Goal: Find specific page/section: Find specific page/section

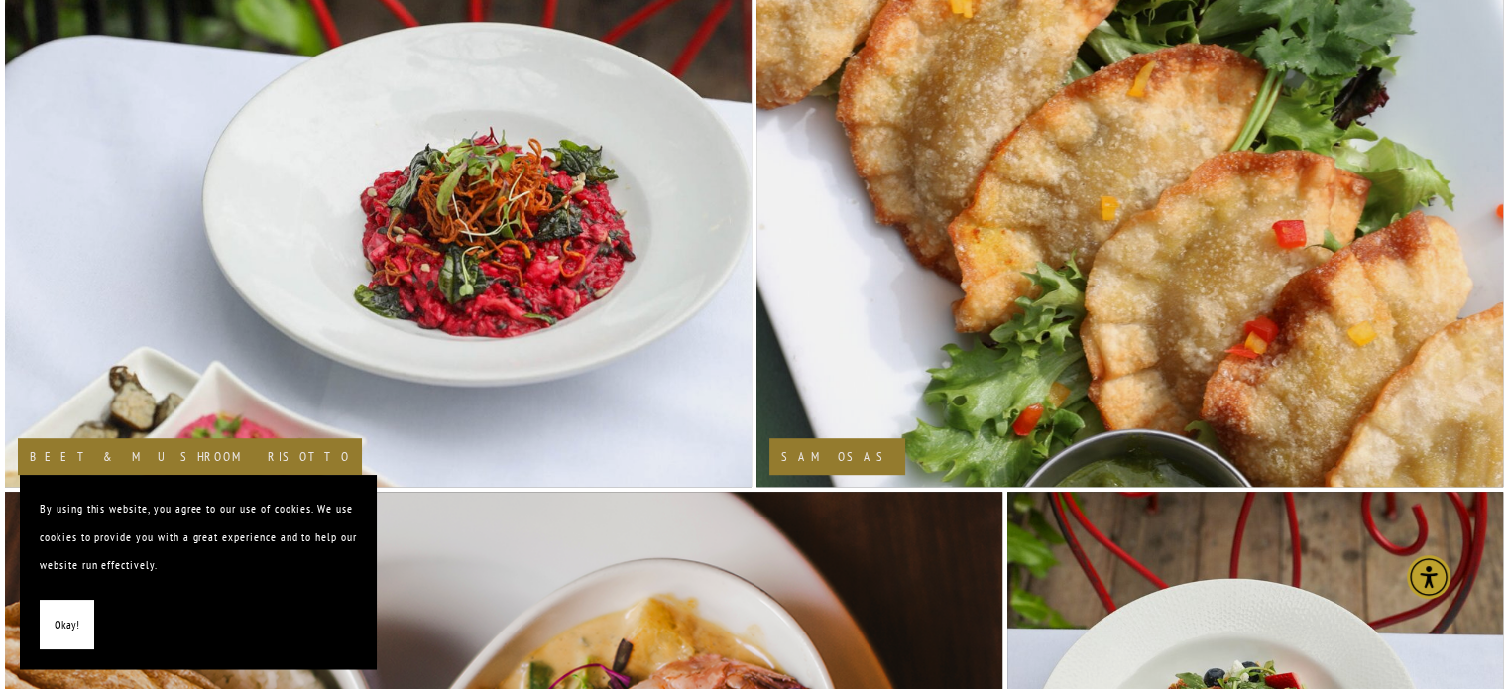
scroll to position [1190, 0]
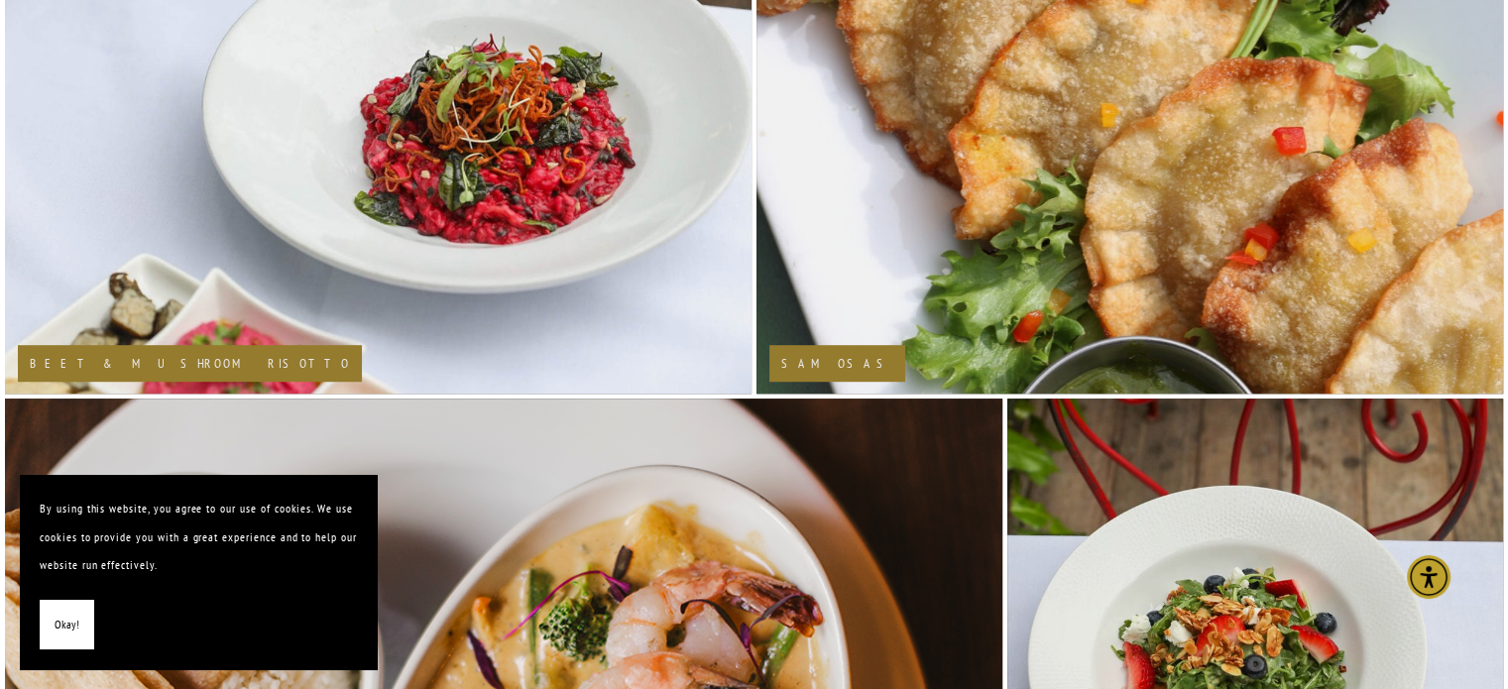
click at [61, 626] on span "Okay!" at bounding box center [67, 625] width 25 height 29
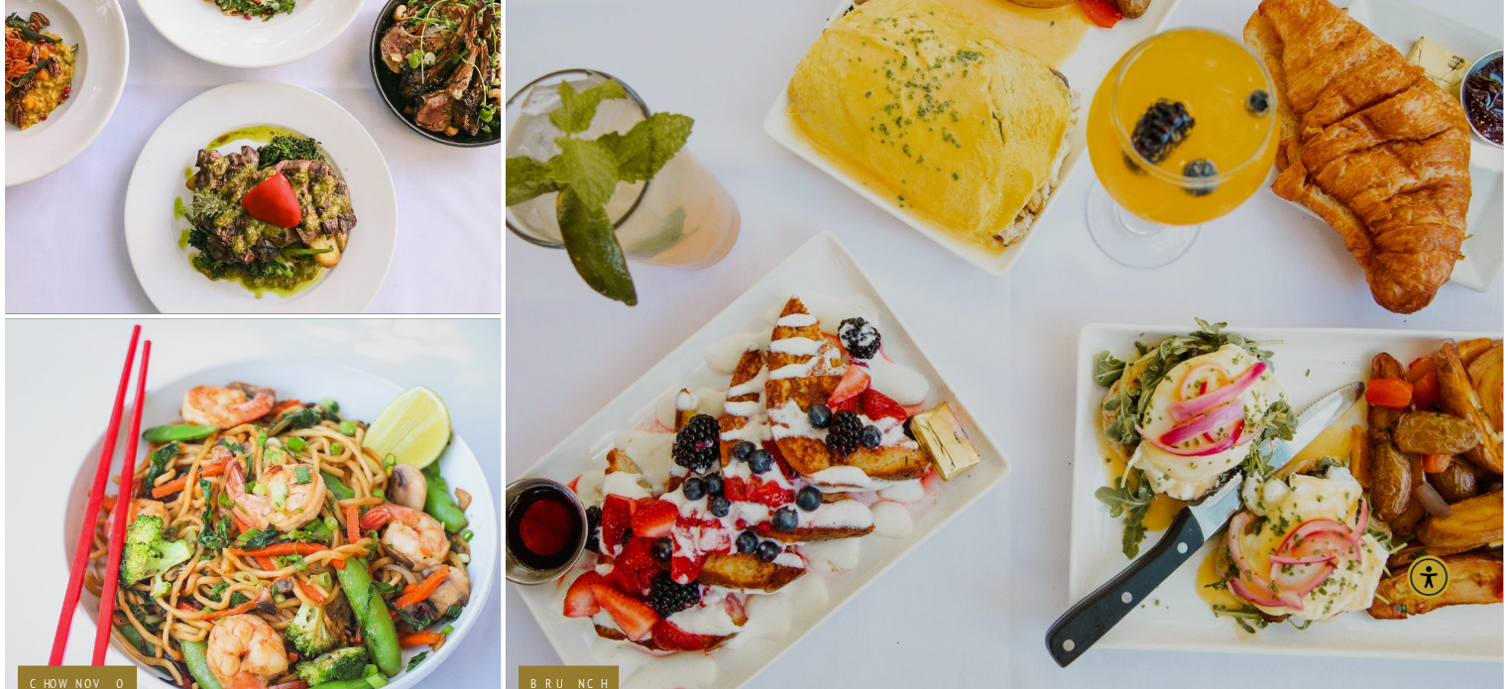
scroll to position [3271, 0]
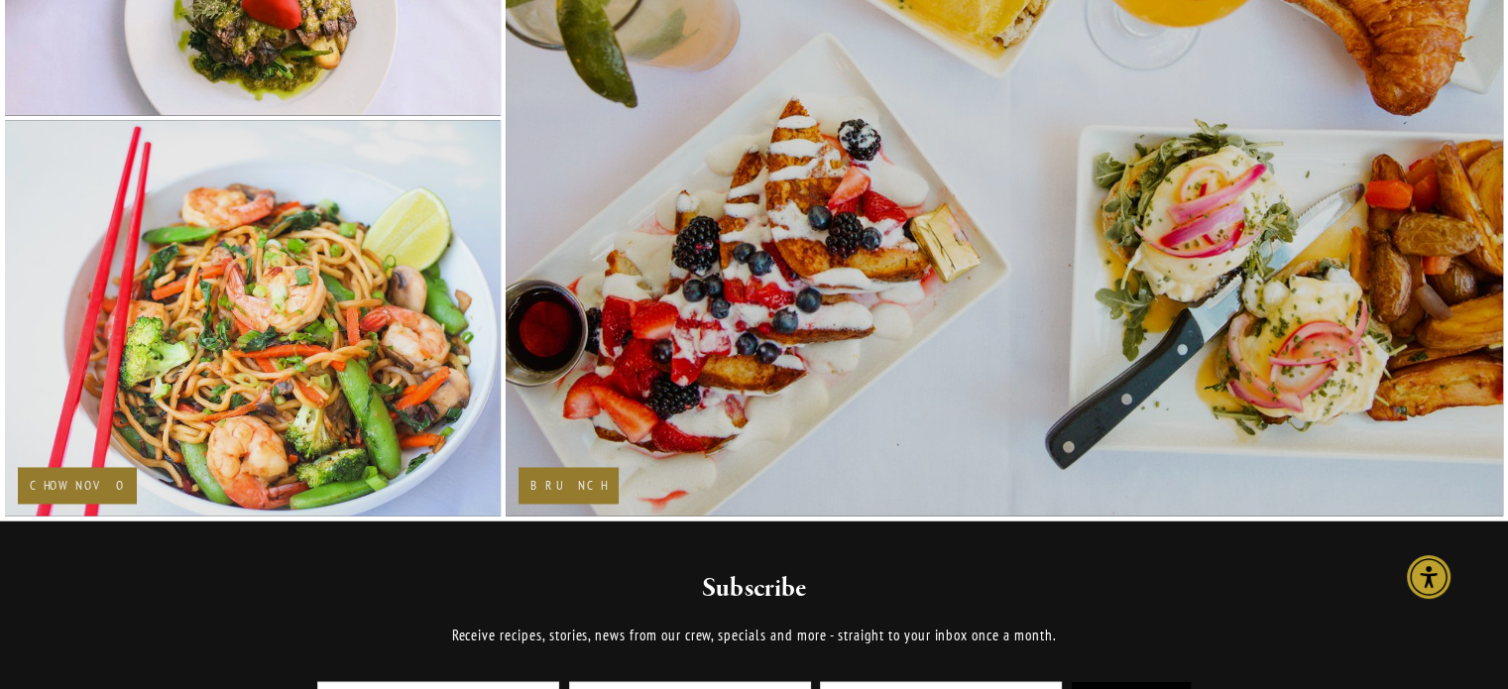
click at [561, 480] on h2 "Brunch" at bounding box center [568, 485] width 76 height 13
click at [724, 368] on img at bounding box center [1004, 116] width 1131 height 798
click at [725, 368] on img at bounding box center [1004, 116] width 1131 height 798
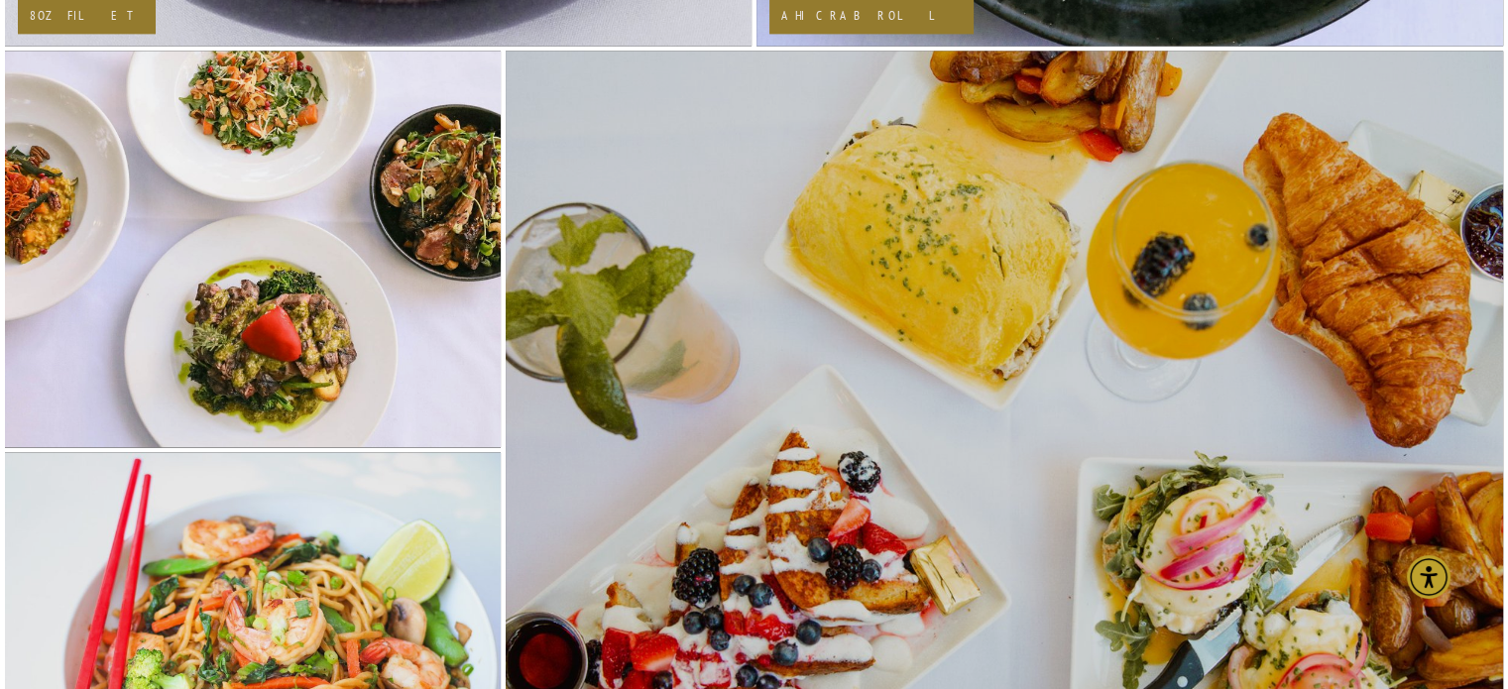
scroll to position [3073, 0]
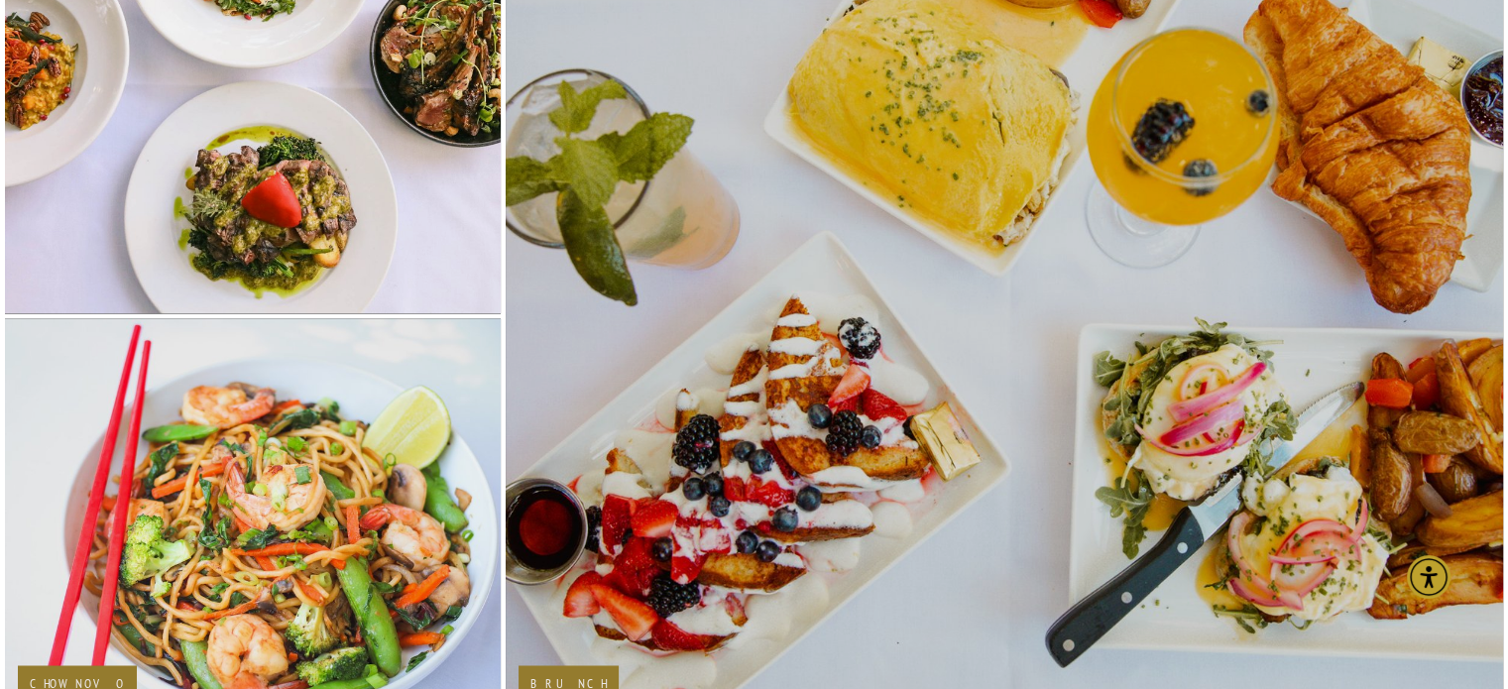
click at [855, 374] on img at bounding box center [1004, 315] width 1131 height 798
click at [857, 374] on img at bounding box center [1004, 315] width 1131 height 798
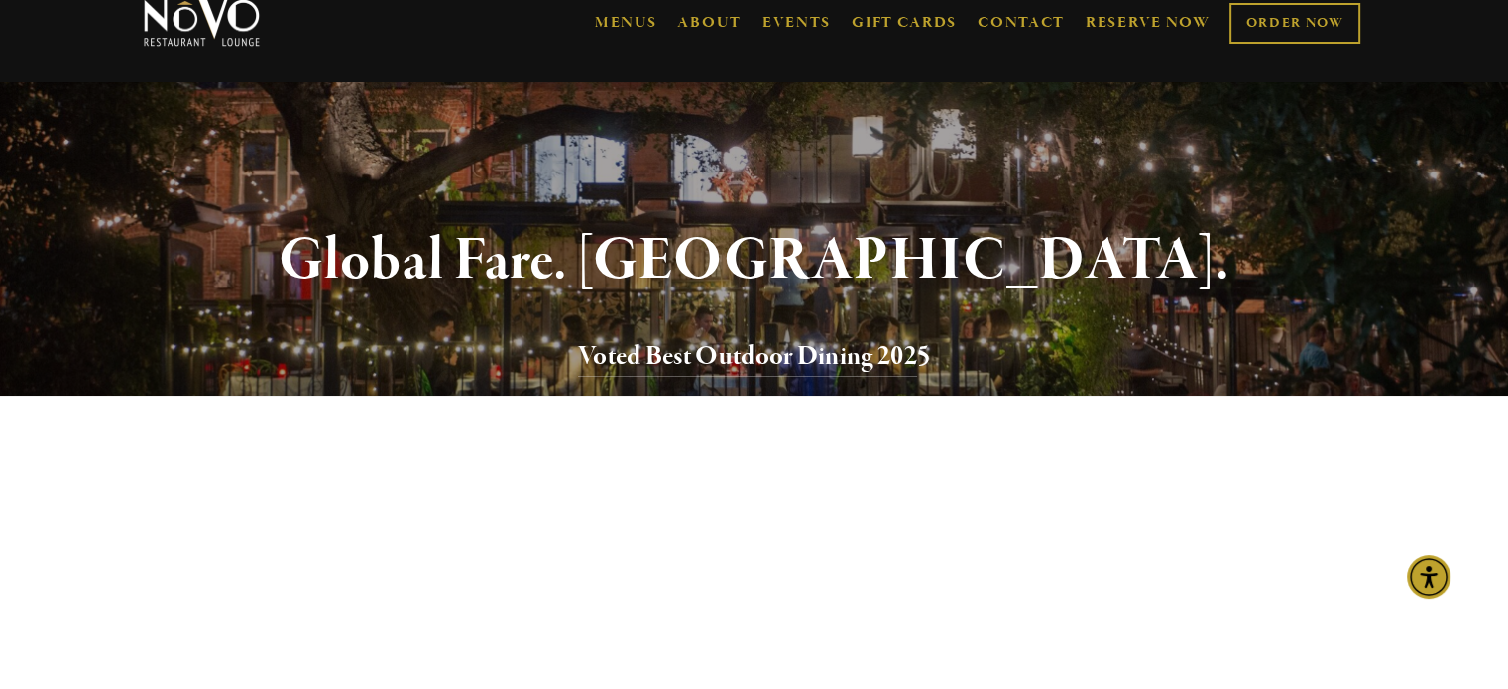
scroll to position [0, 0]
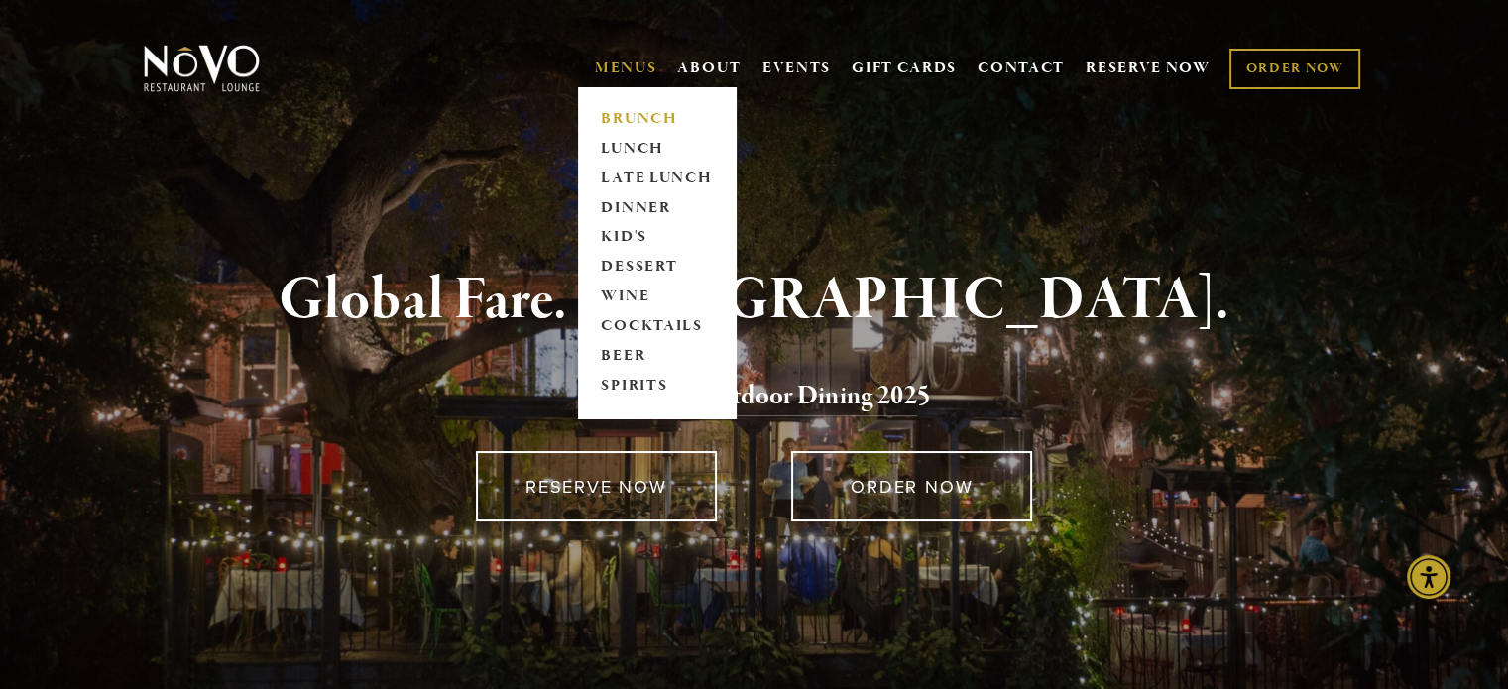
click at [623, 119] on link "BRUNCH" at bounding box center [657, 119] width 124 height 30
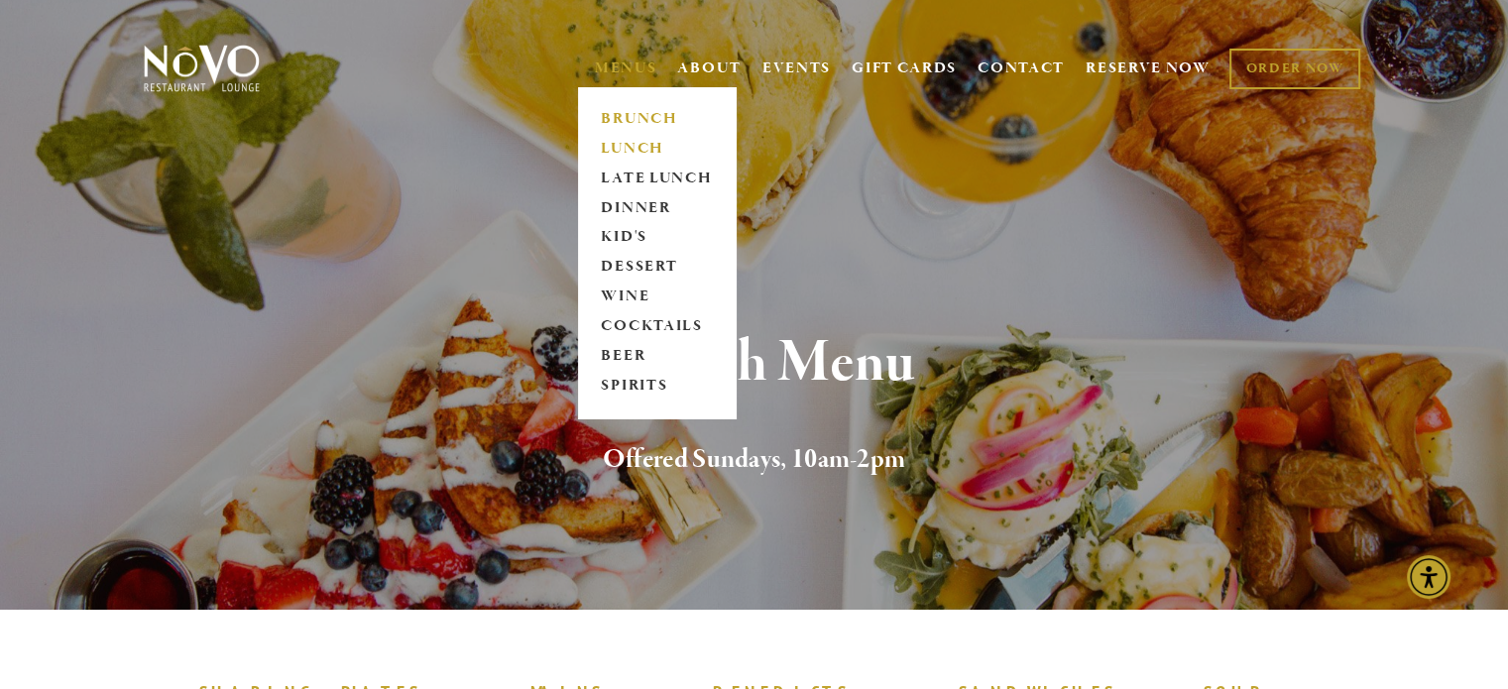
click at [627, 143] on link "LUNCH" at bounding box center [657, 149] width 124 height 30
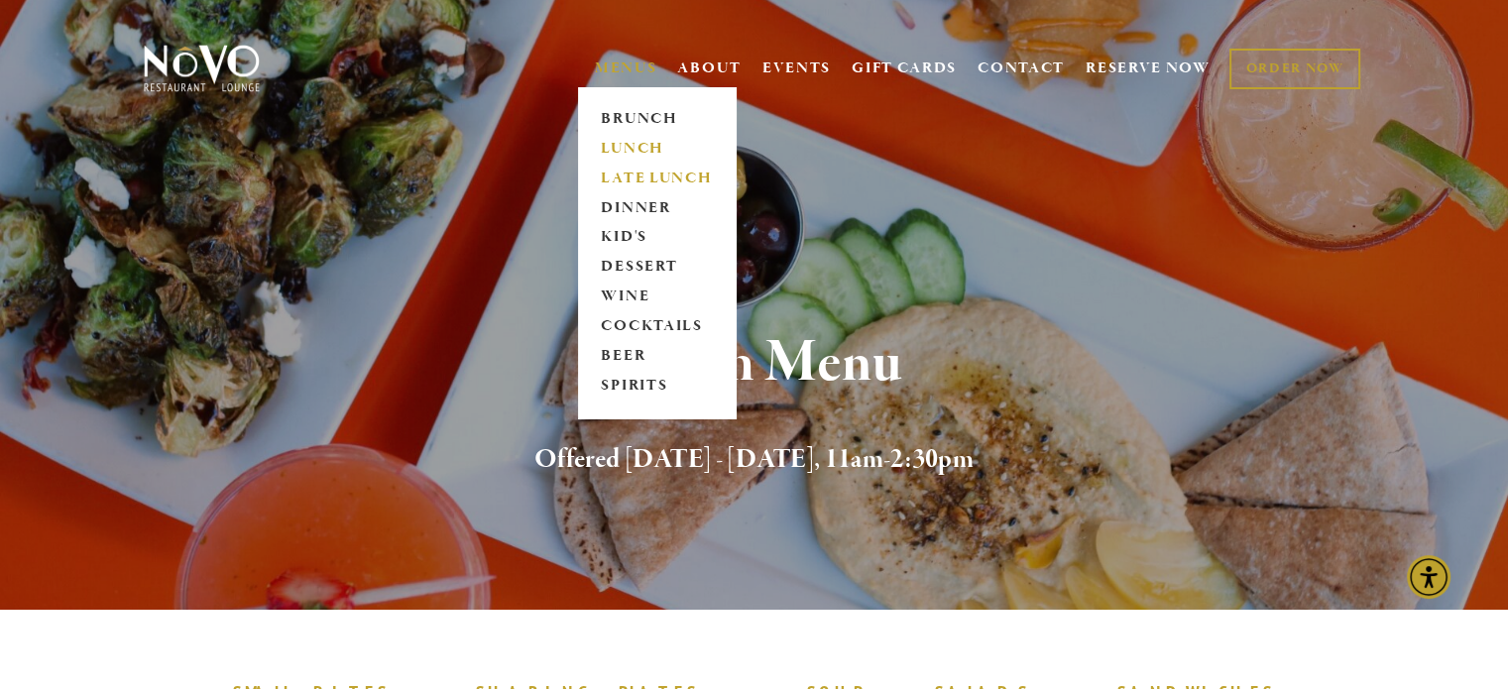
click at [634, 173] on link "LATE LUNCH" at bounding box center [657, 179] width 124 height 30
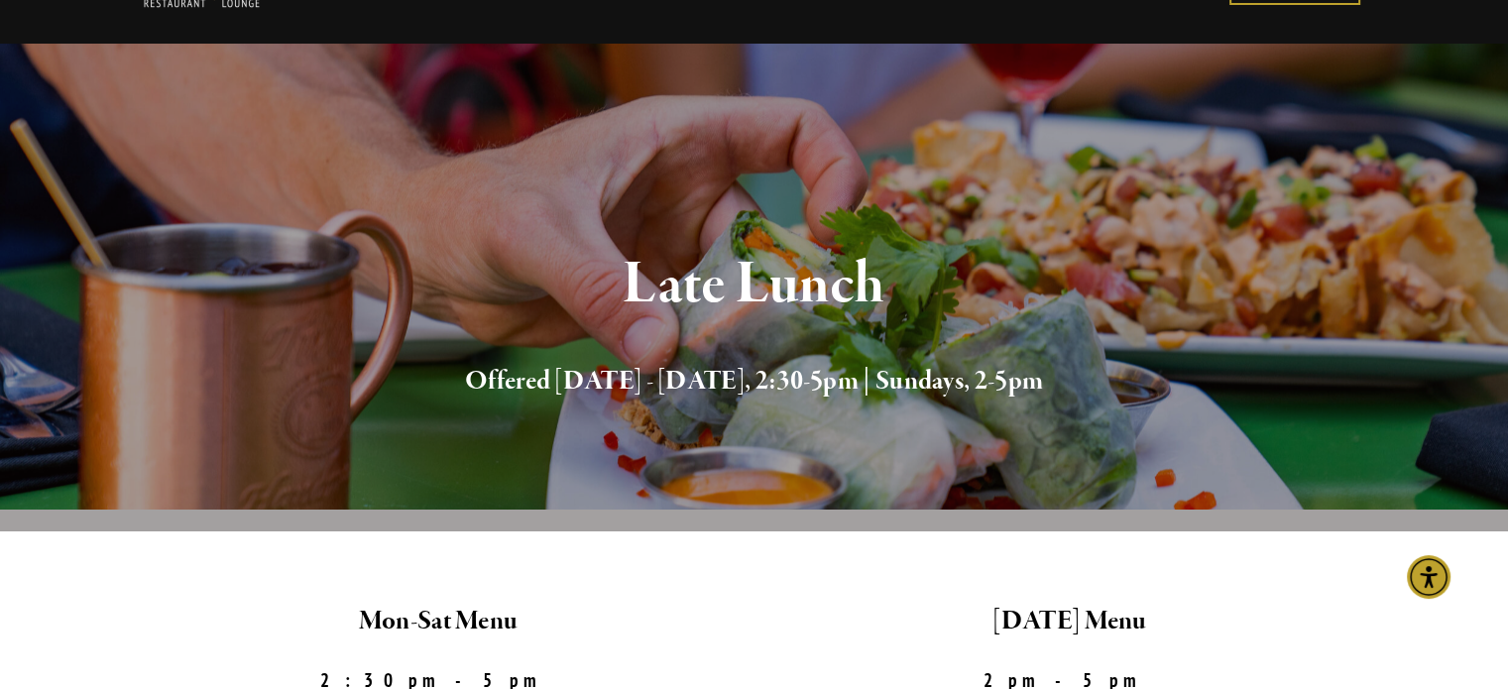
scroll to position [198, 0]
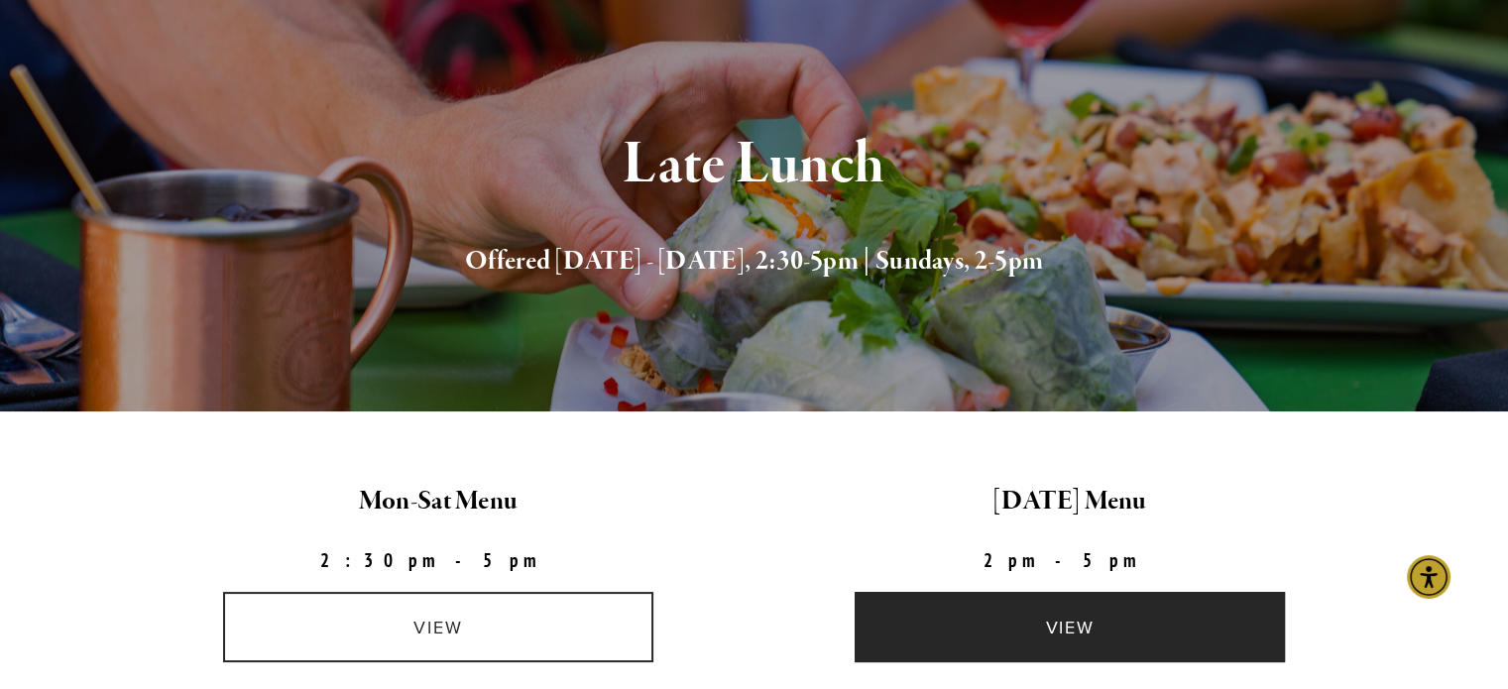
click at [1058, 637] on link "view" at bounding box center [1070, 627] width 430 height 70
